Goal: Information Seeking & Learning: Learn about a topic

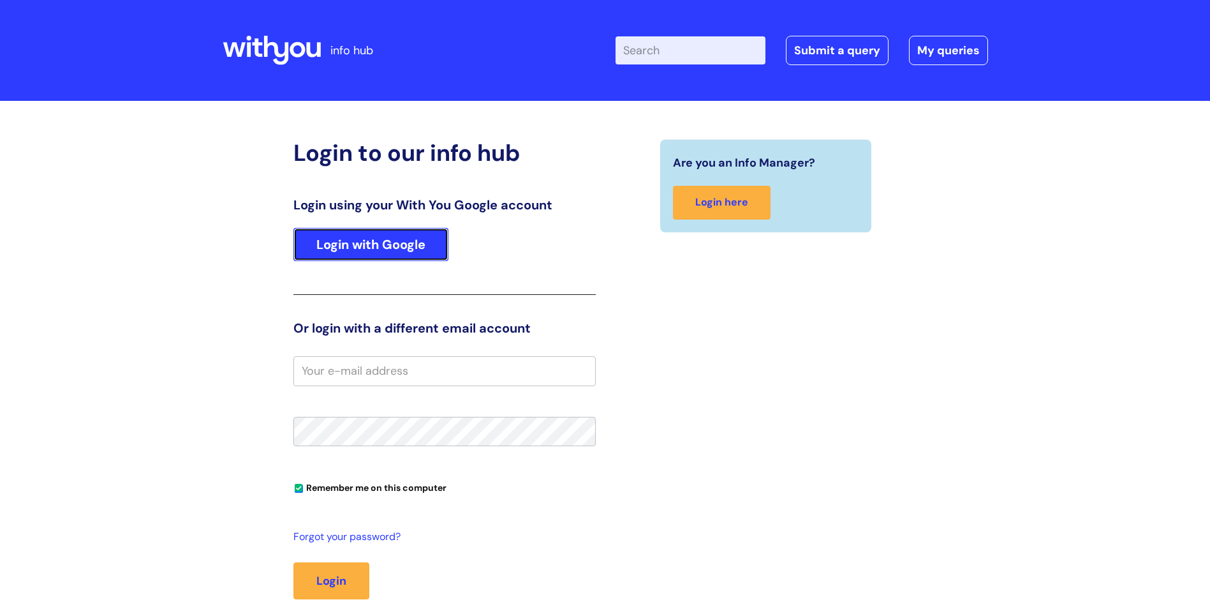
click at [344, 247] on link "Login with Google" at bounding box center [370, 244] width 155 height 33
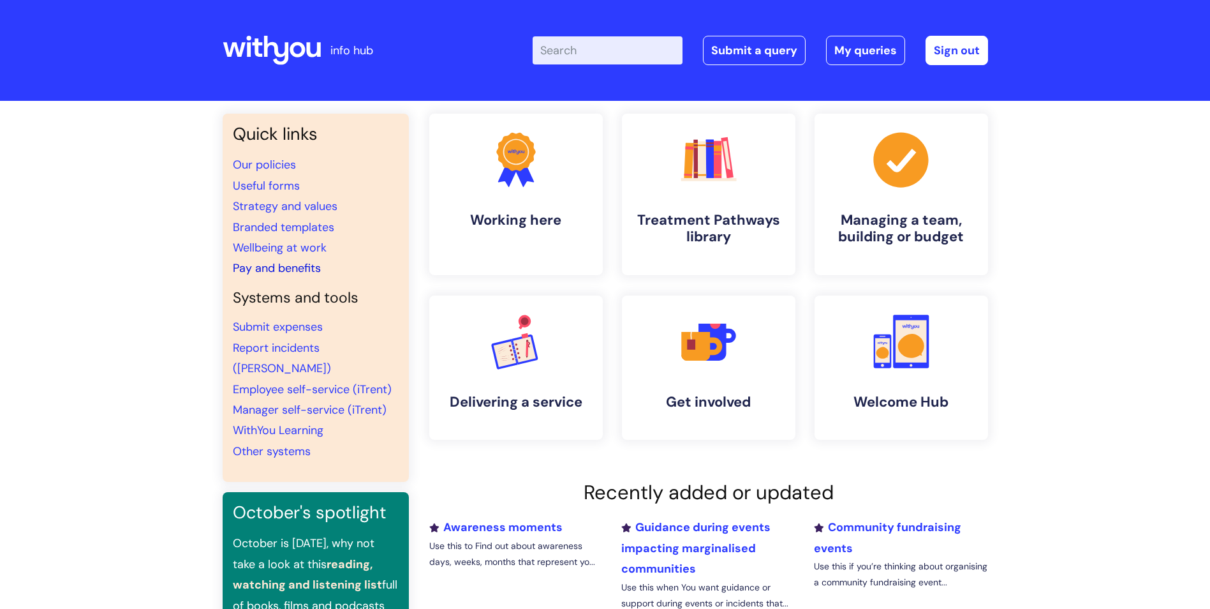
click at [272, 266] on link "Pay and benefits" at bounding box center [277, 267] width 88 height 15
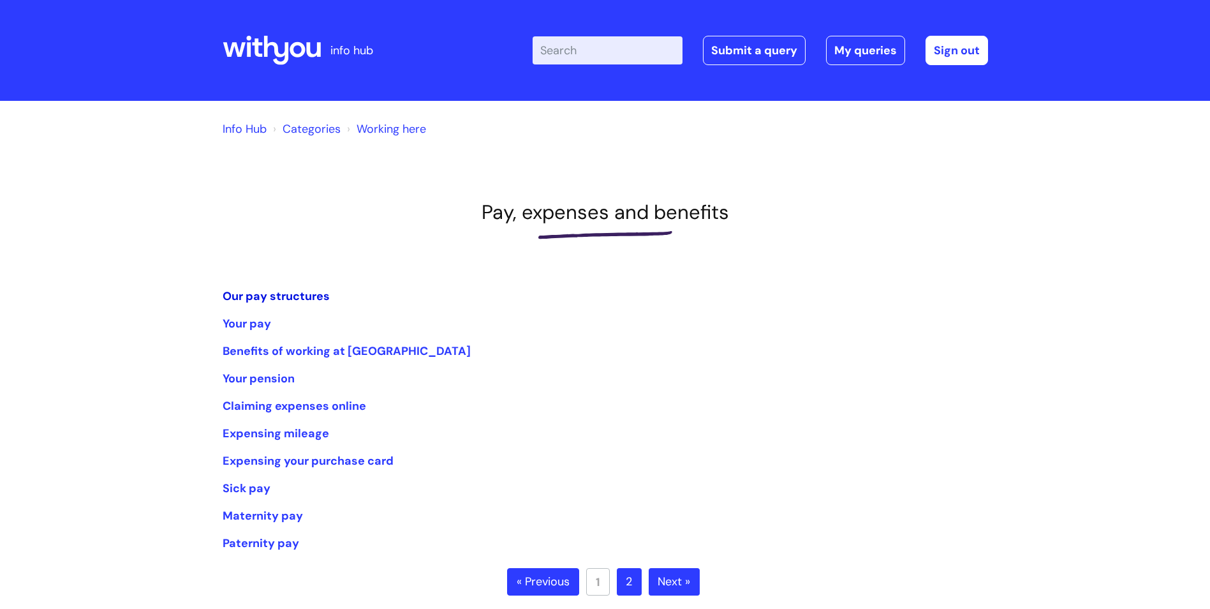
click at [283, 295] on link "Our pay structures" at bounding box center [276, 295] width 107 height 15
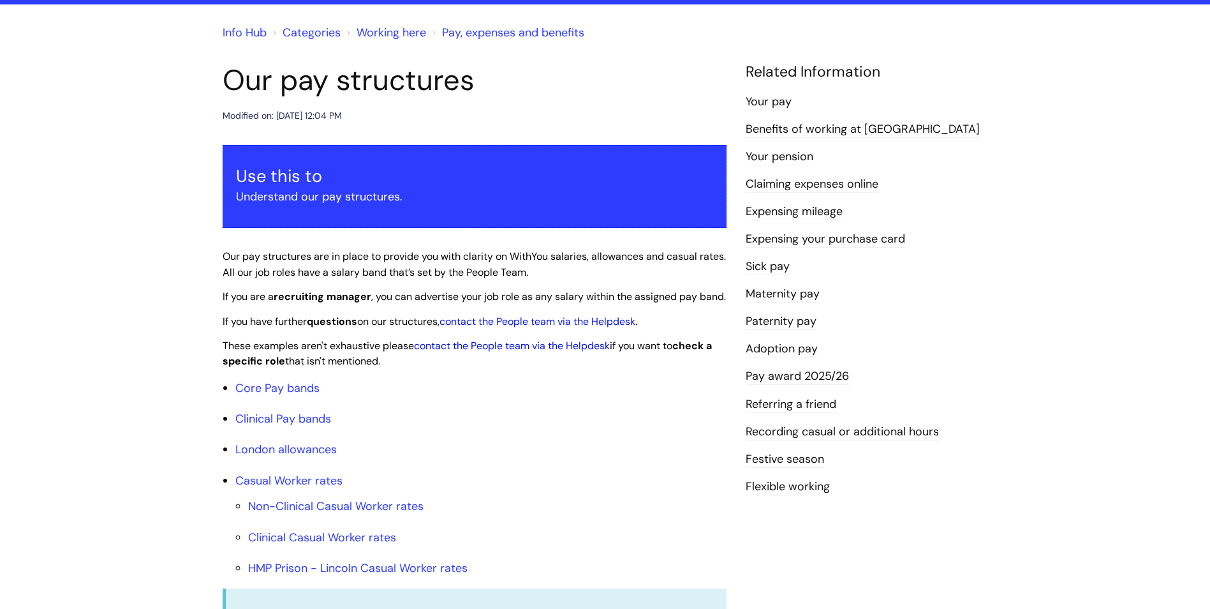
scroll to position [128, 0]
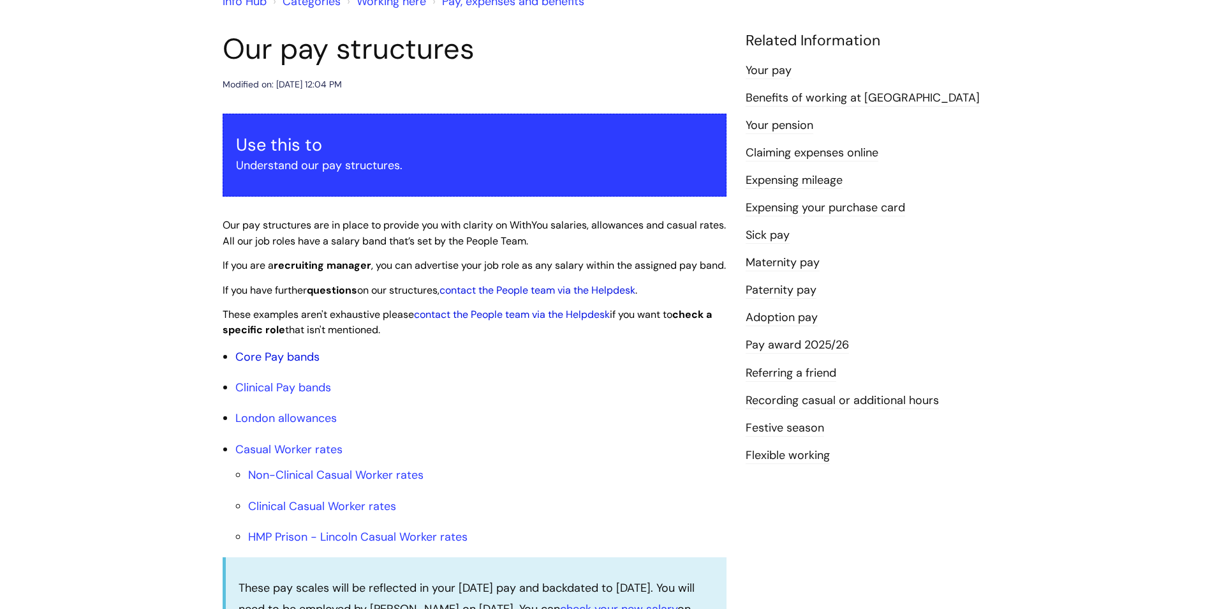
click at [279, 364] on link "Core Pay bands" at bounding box center [277, 356] width 84 height 15
click at [268, 364] on link "Core Pay bands" at bounding box center [277, 356] width 84 height 15
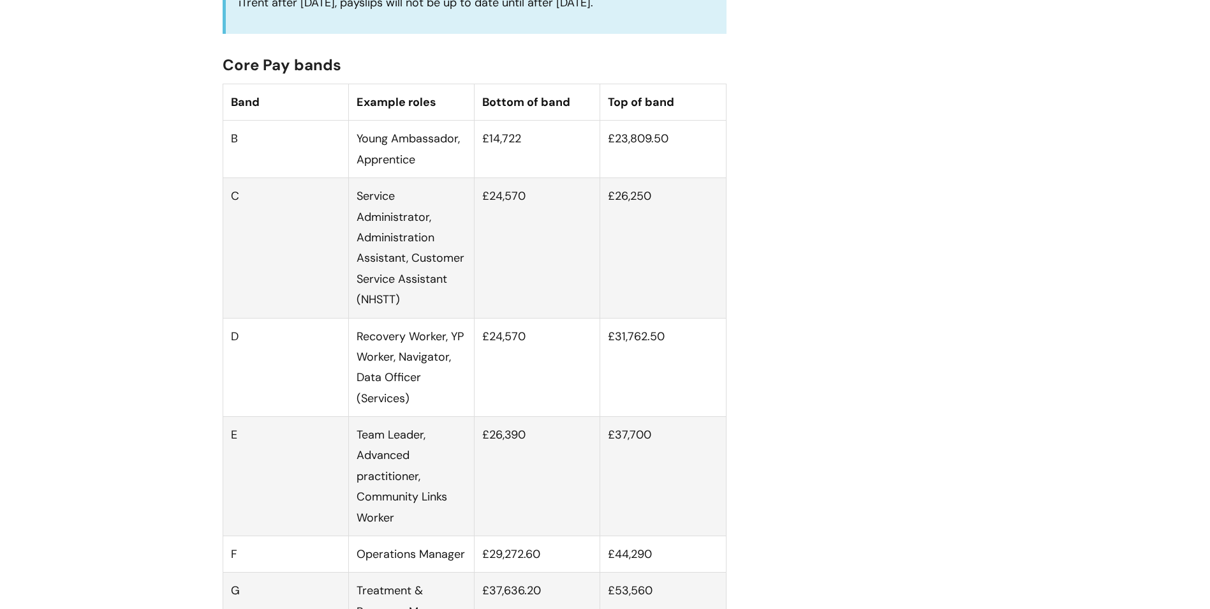
scroll to position [765, 0]
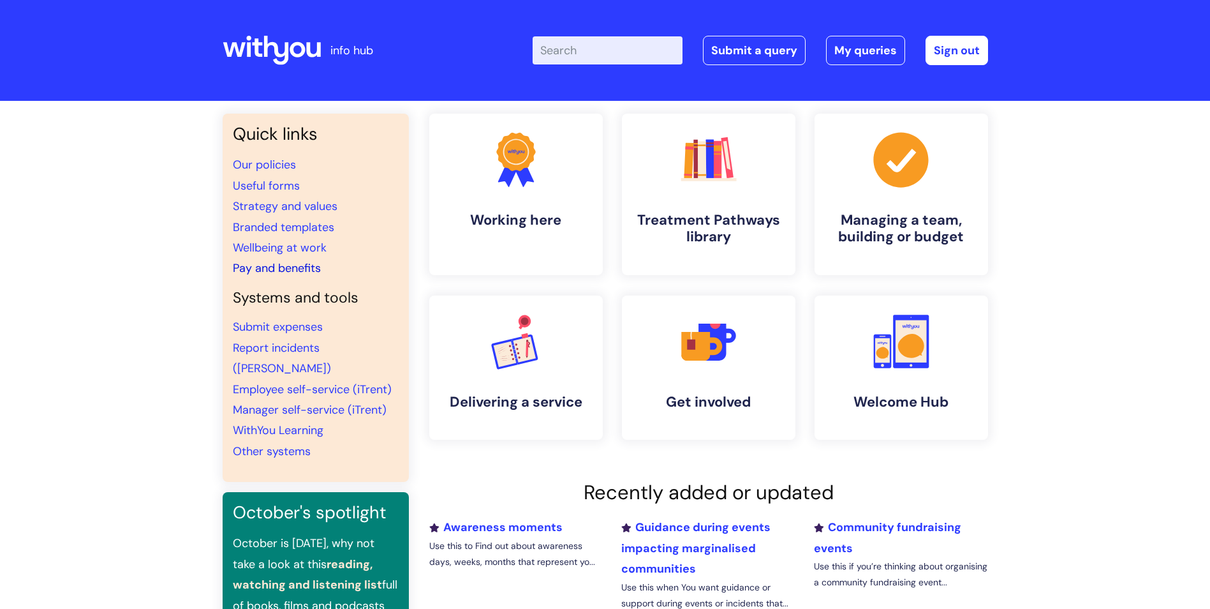
click at [295, 268] on link "Pay and benefits" at bounding box center [277, 267] width 88 height 15
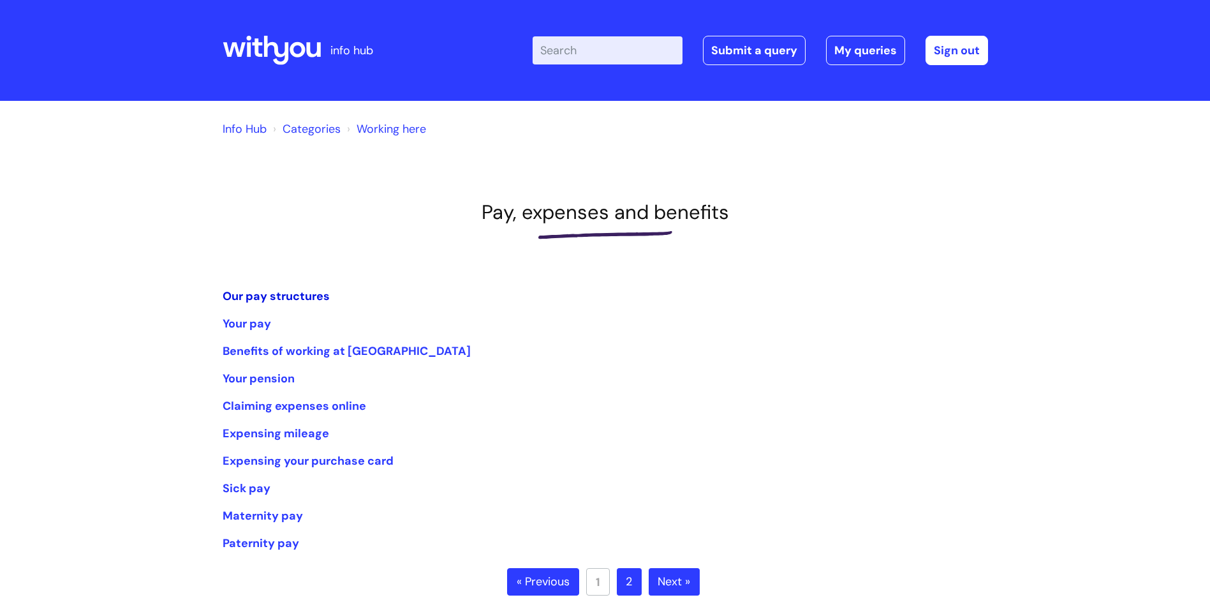
click at [290, 295] on link "Our pay structures" at bounding box center [276, 295] width 107 height 15
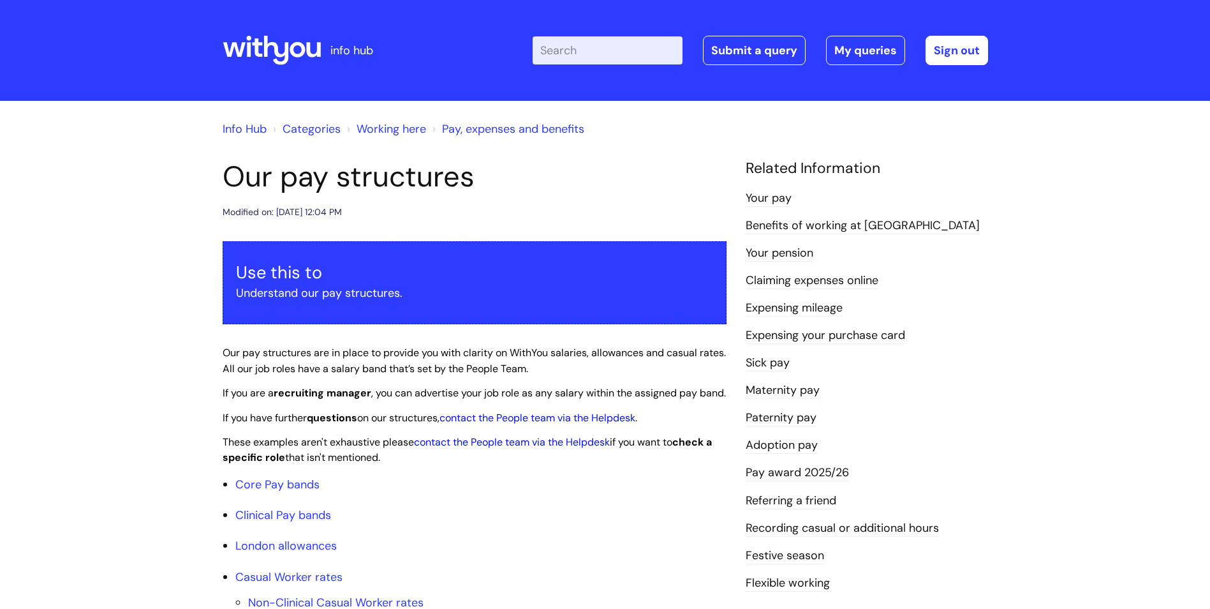
click at [806, 471] on link "Pay award 2025/26" at bounding box center [797, 472] width 103 height 17
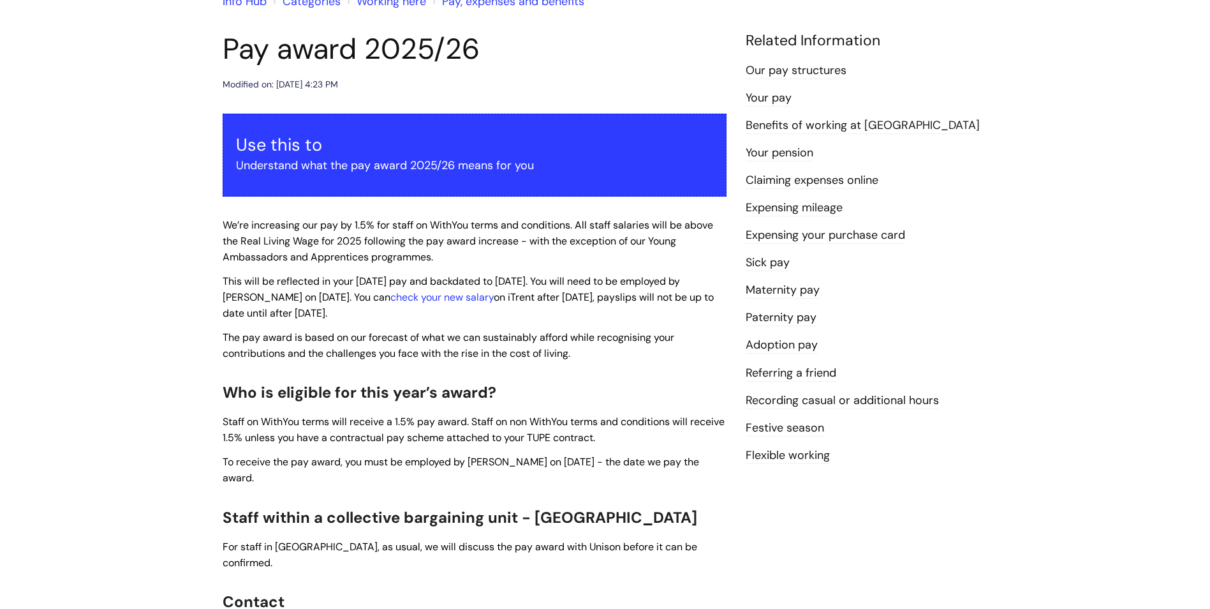
scroll to position [64, 0]
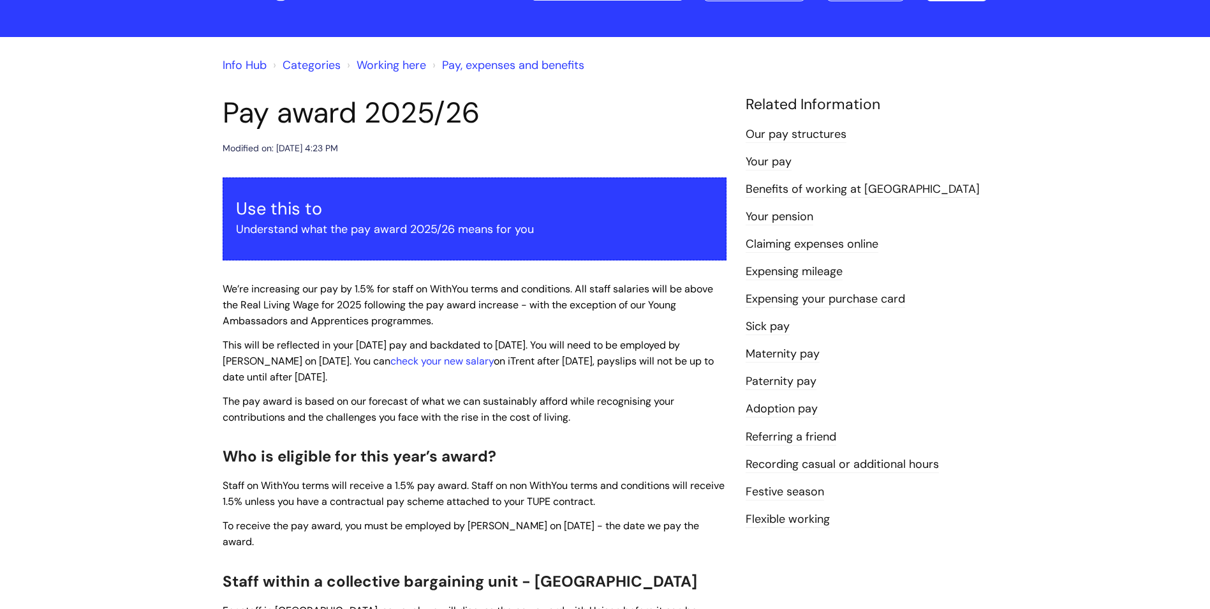
click at [759, 163] on link "Your pay" at bounding box center [769, 162] width 46 height 17
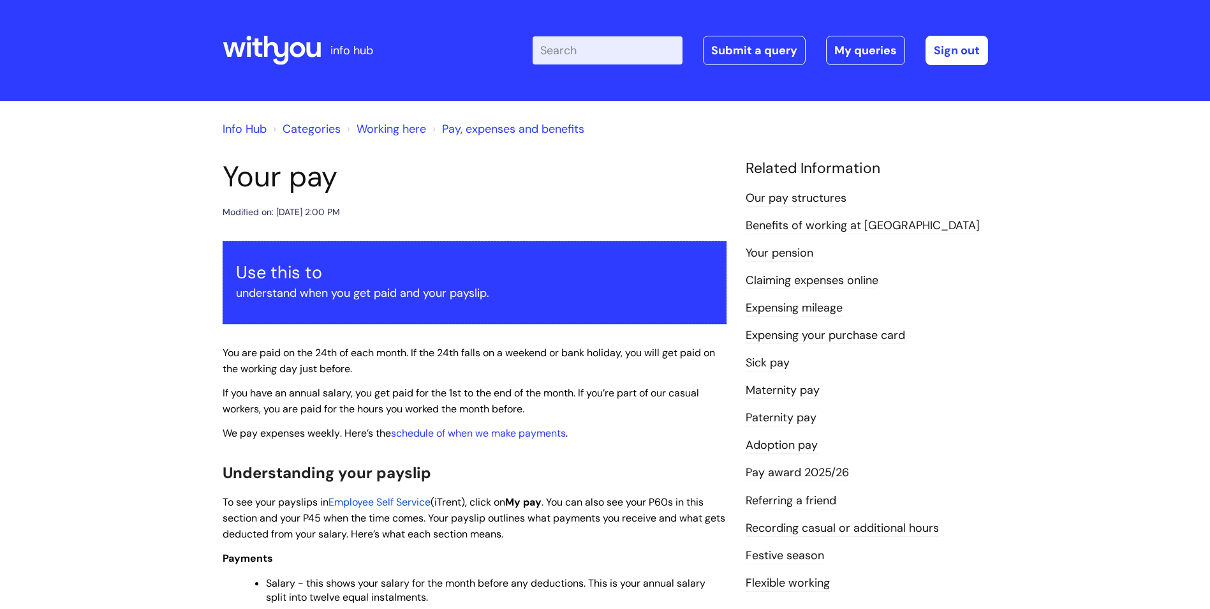
click at [809, 197] on link "Our pay structures" at bounding box center [796, 198] width 101 height 17
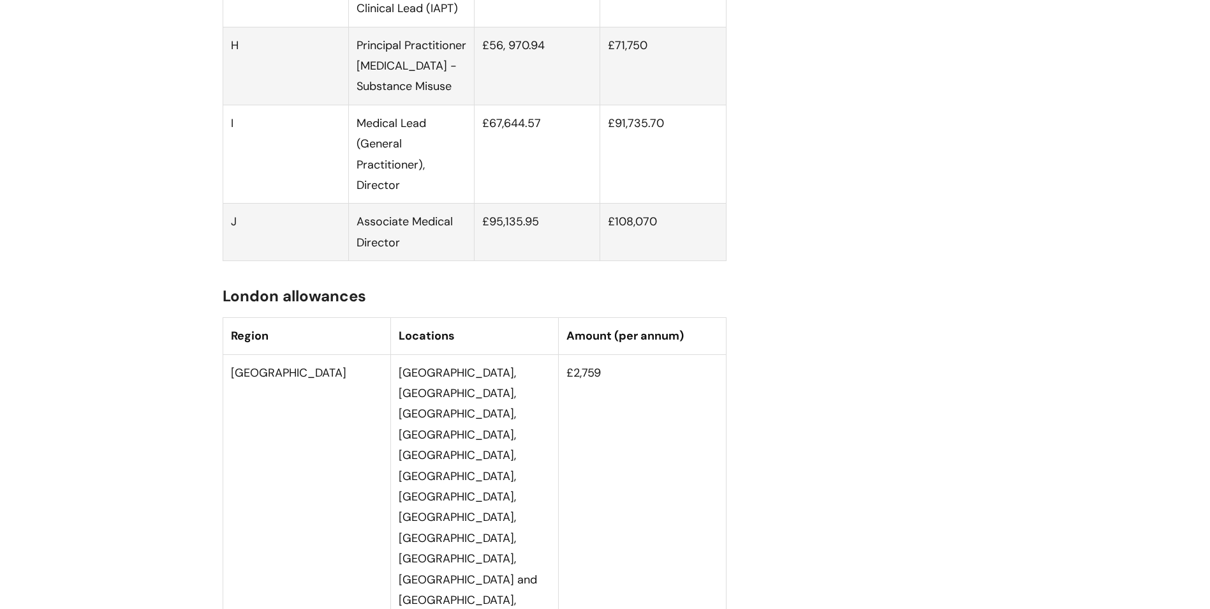
scroll to position [2424, 0]
